Goal: Task Accomplishment & Management: Manage account settings

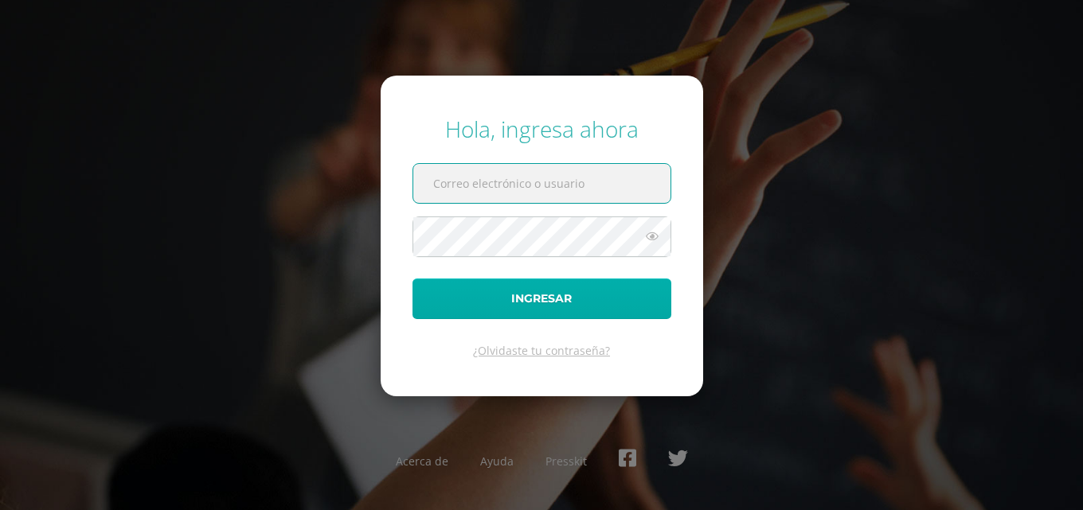
type input "raulmartinez@bilinguesanjuan.edu.gt"
click at [542, 305] on button "Ingresar" at bounding box center [541, 299] width 259 height 41
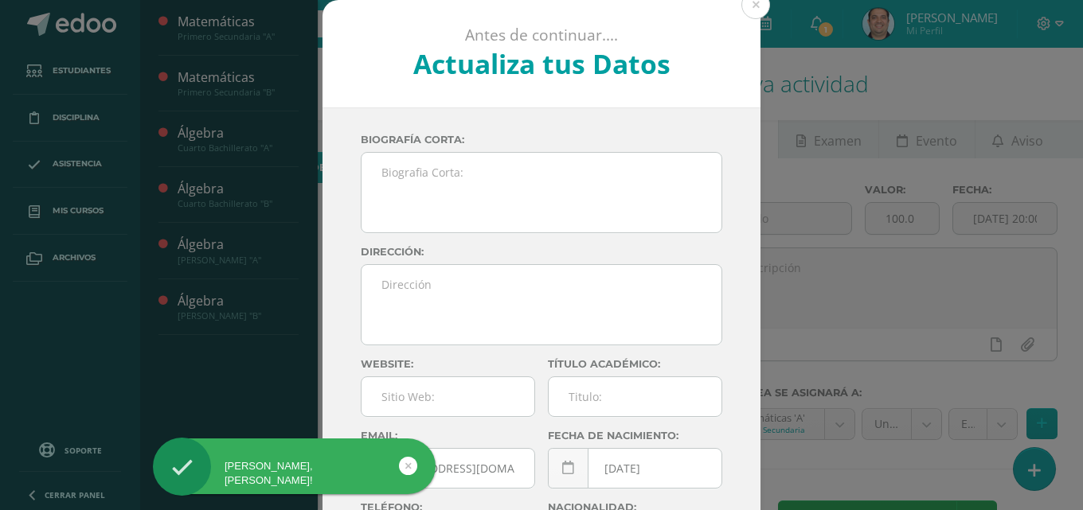
click at [215, 83] on div "Antes de continuar.... Actualiza tus Datos Martínez Raúl rzXK91d6gwwdDPYjB2qkNY…" at bounding box center [541, 300] width 1070 height 600
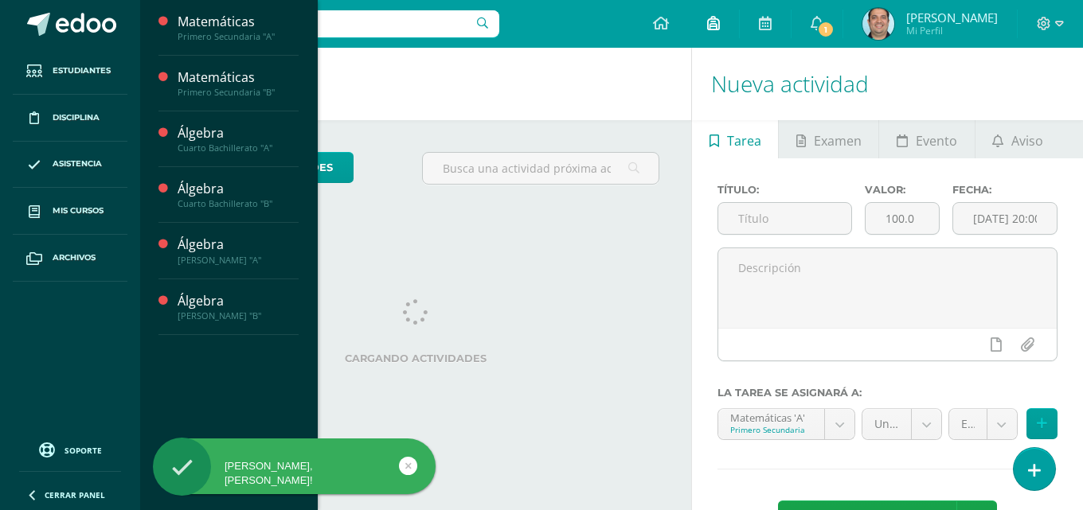
click at [739, 11] on link at bounding box center [713, 24] width 51 height 48
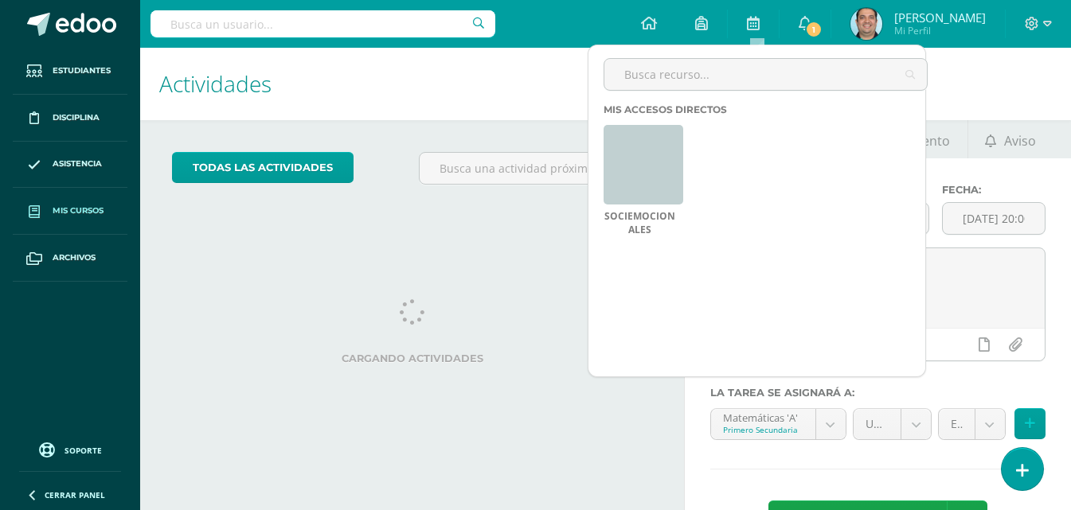
click at [74, 210] on span "Mis cursos" at bounding box center [78, 211] width 51 height 13
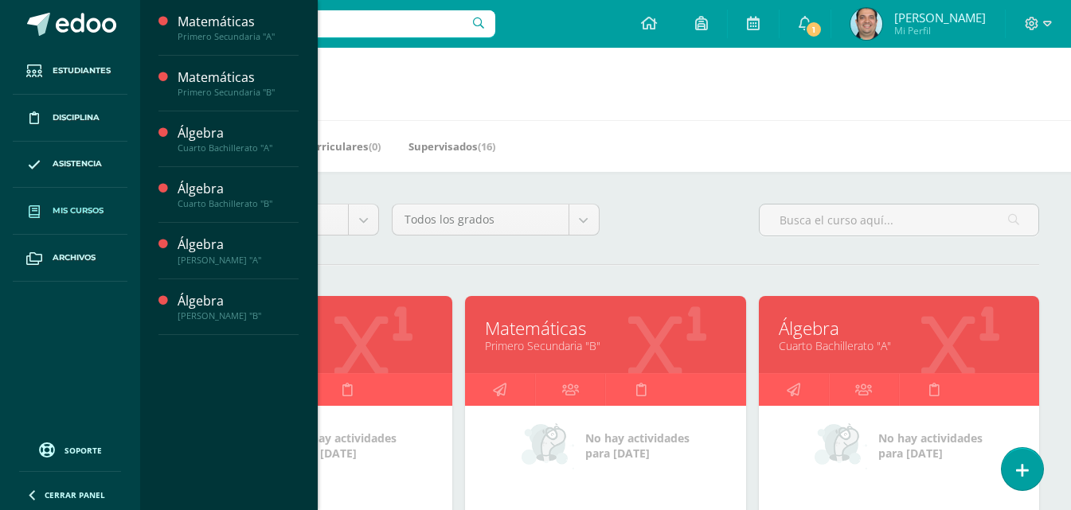
click at [324, 23] on input "text" at bounding box center [322, 23] width 345 height 27
click at [371, 24] on input "text" at bounding box center [322, 23] width 345 height 27
type input "camila lucia hernandez"
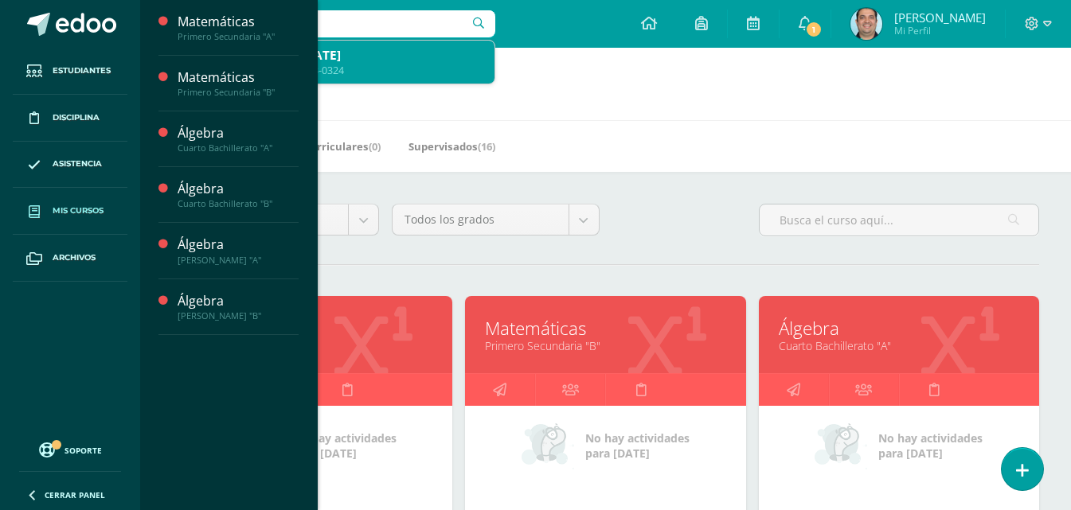
click at [397, 72] on div "Primero Secundaria 2023-0324" at bounding box center [341, 71] width 281 height 14
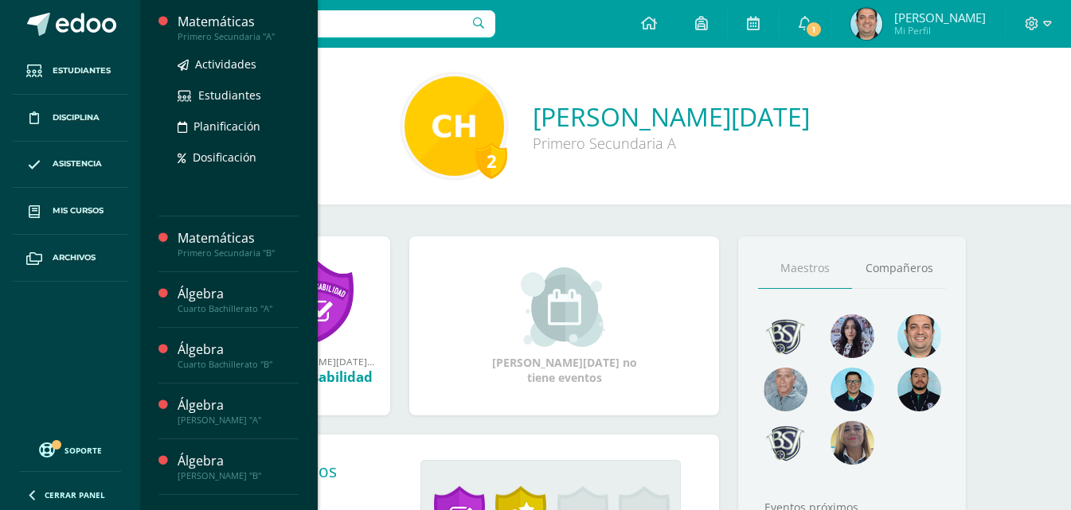
click at [213, 29] on div "Matemáticas" at bounding box center [238, 22] width 121 height 18
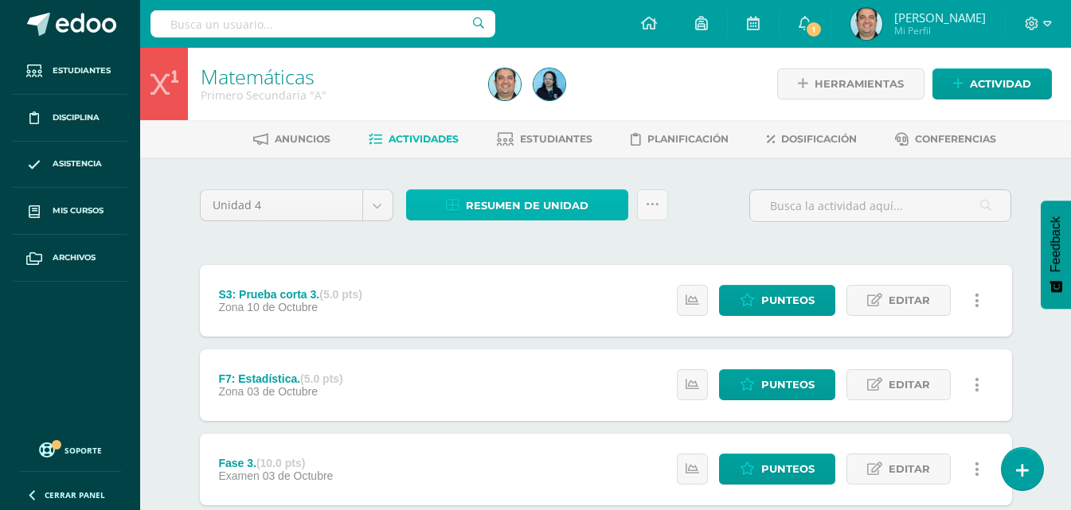
click at [546, 203] on span "Resumen de unidad" at bounding box center [527, 205] width 123 height 29
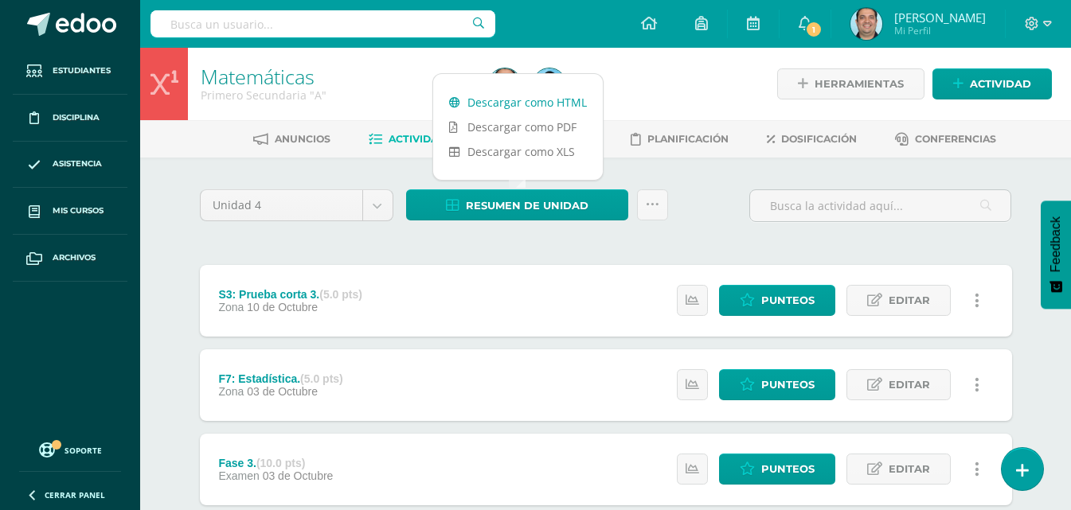
click at [543, 103] on link "Descargar como HTML" at bounding box center [518, 102] width 170 height 25
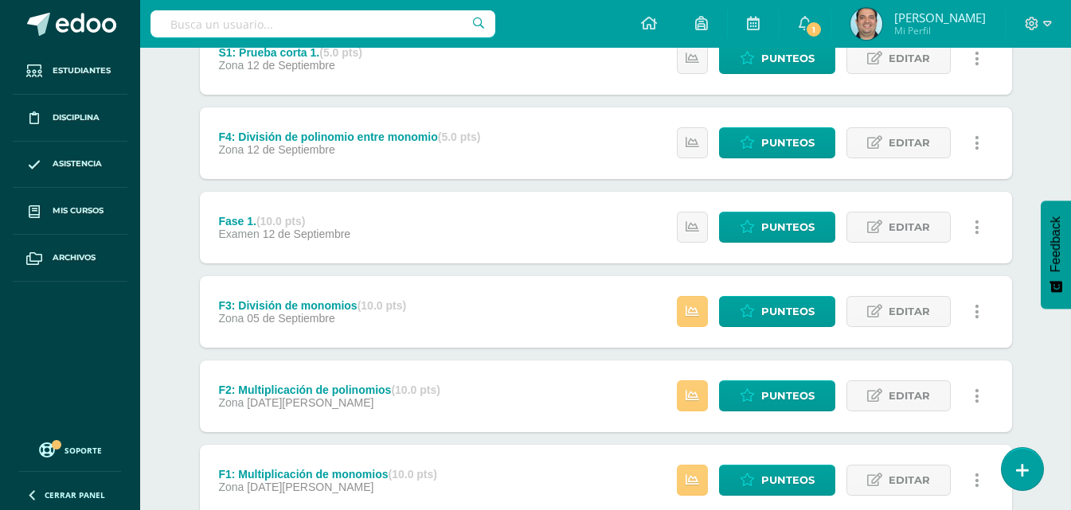
scroll to position [786, 0]
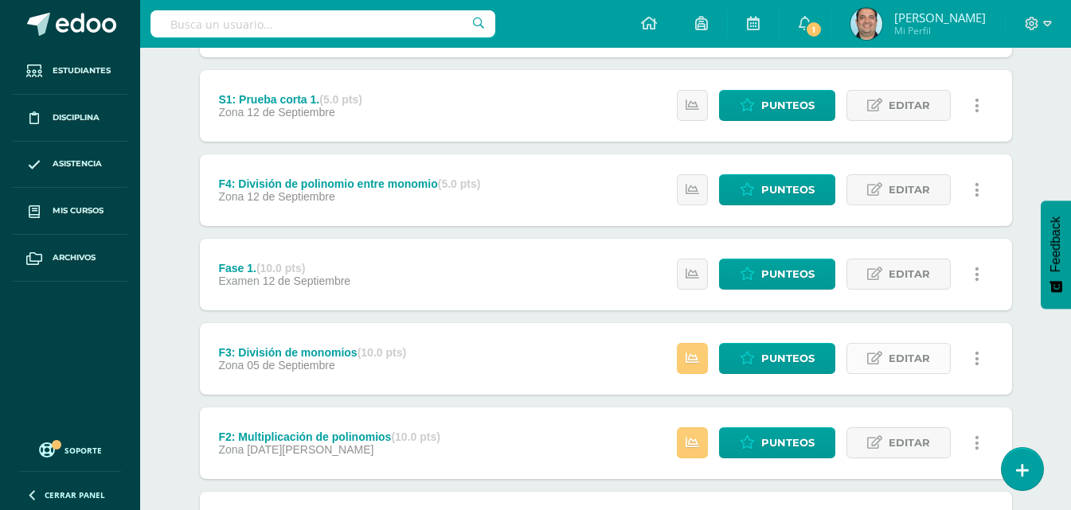
click at [899, 357] on span "Editar" at bounding box center [909, 358] width 41 height 29
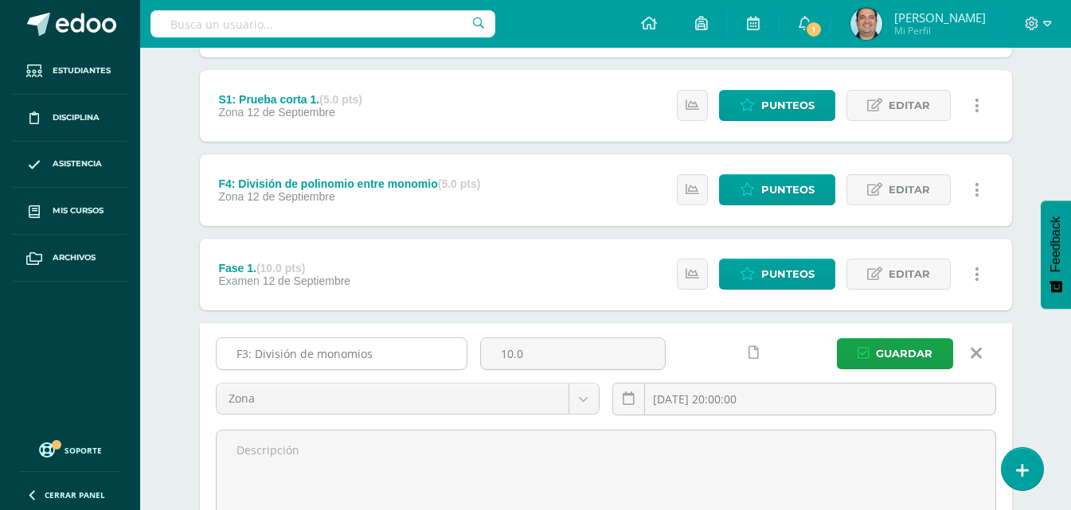
click at [388, 361] on input "F3: División de monomios" at bounding box center [342, 353] width 250 height 31
type input "F3: División de monomios (Forms)"
click at [889, 357] on span "Guardar" at bounding box center [904, 353] width 57 height 29
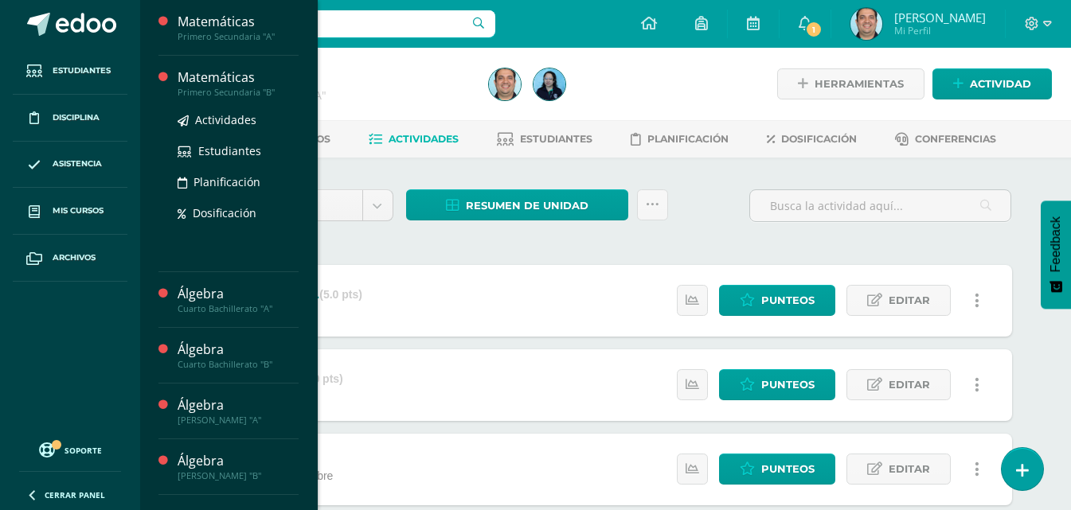
click at [218, 81] on div "Matemáticas" at bounding box center [238, 77] width 121 height 18
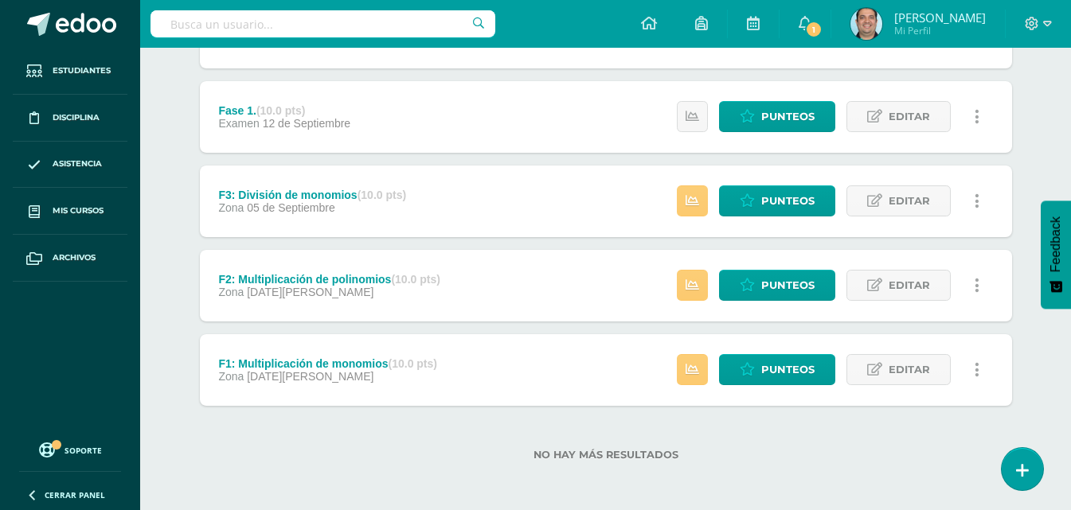
scroll to position [945, 0]
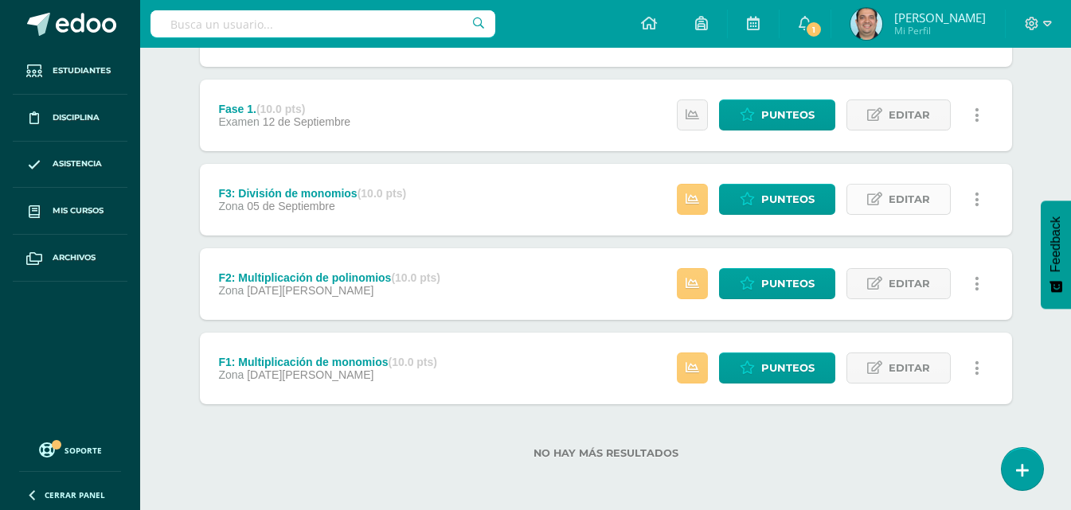
click at [887, 197] on link "Editar" at bounding box center [898, 199] width 104 height 31
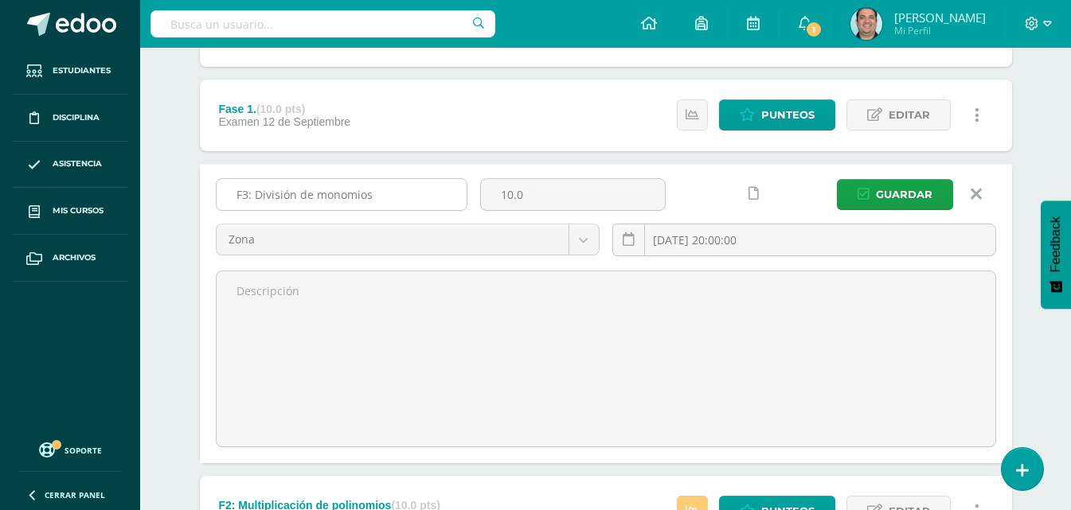
click at [407, 201] on input "F3: División de monomios" at bounding box center [342, 194] width 250 height 31
paste input "(Forms)"
type input "F3: División de monomios (Forms)"
click at [904, 190] on span "Guardar" at bounding box center [904, 194] width 57 height 29
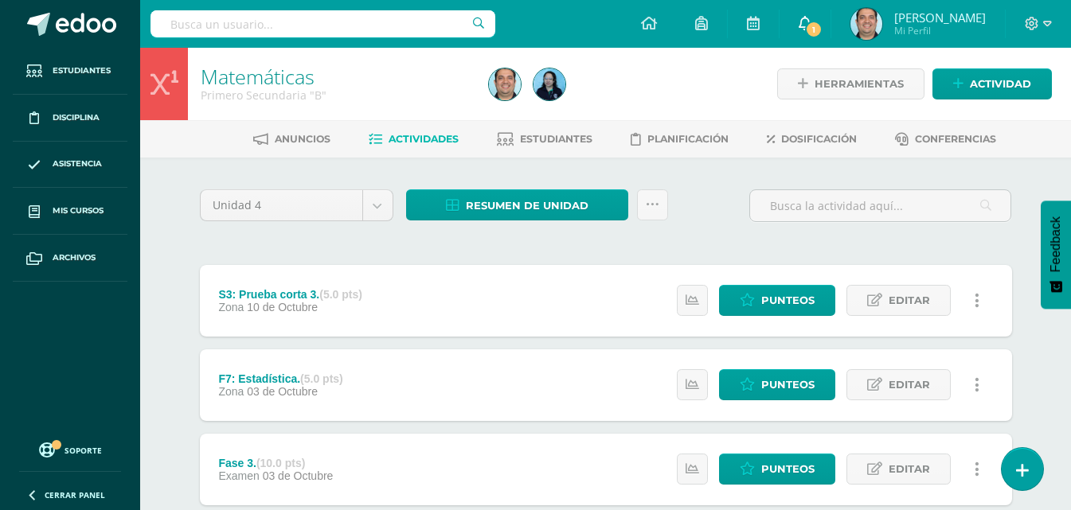
click at [822, 28] on span "1" at bounding box center [814, 30] width 18 height 18
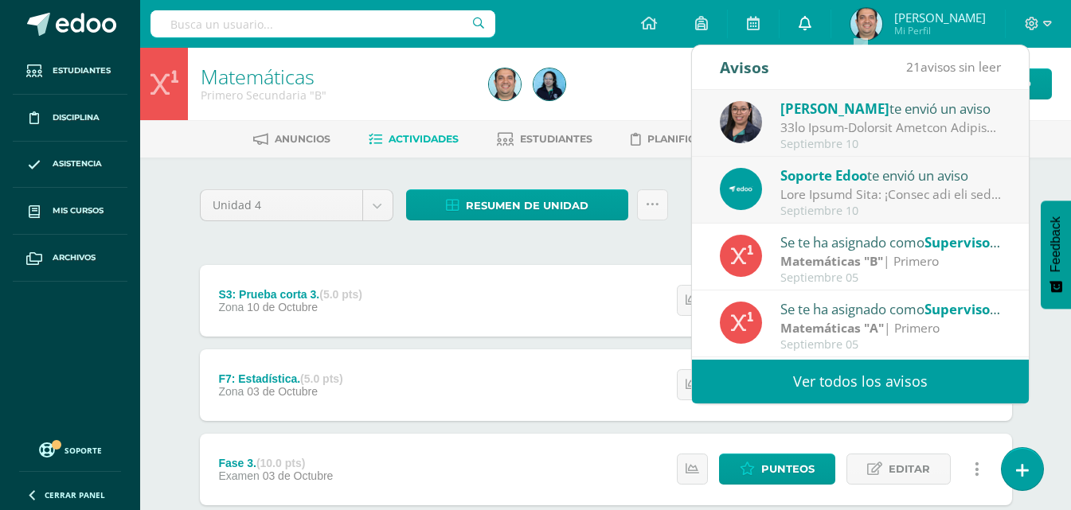
click at [811, 28] on icon at bounding box center [805, 23] width 13 height 14
